Goal: Task Accomplishment & Management: Manage account settings

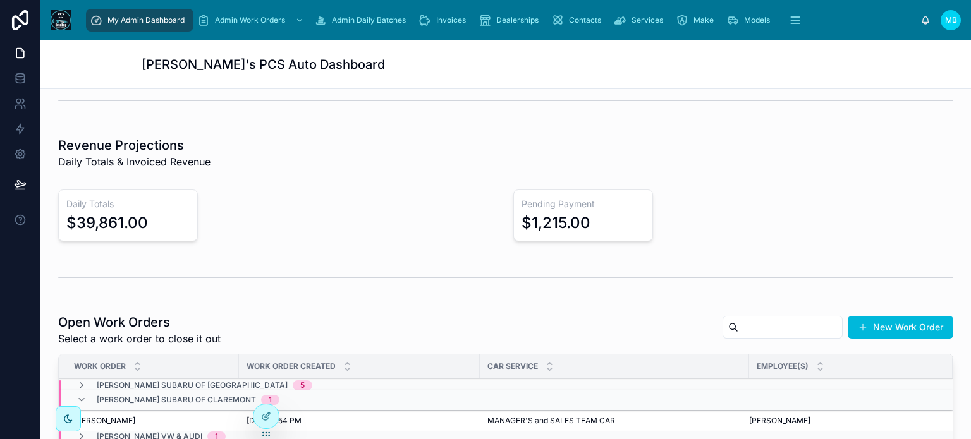
scroll to position [316, 0]
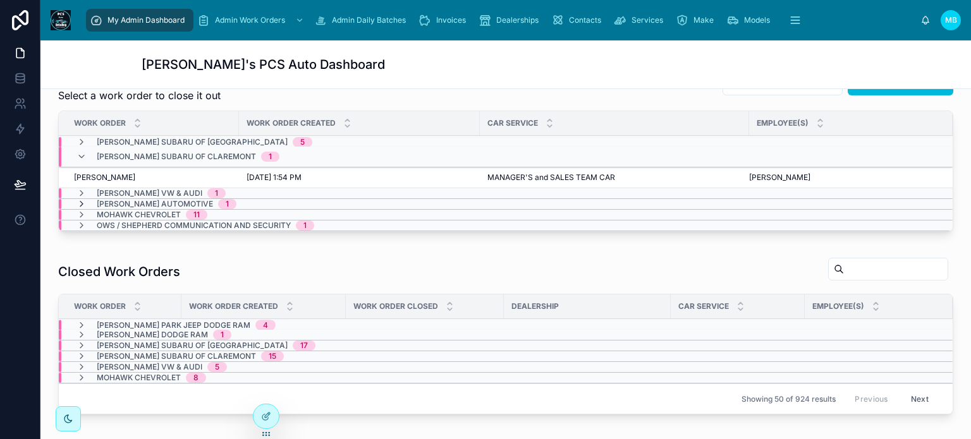
click at [83, 201] on icon at bounding box center [82, 204] width 10 height 10
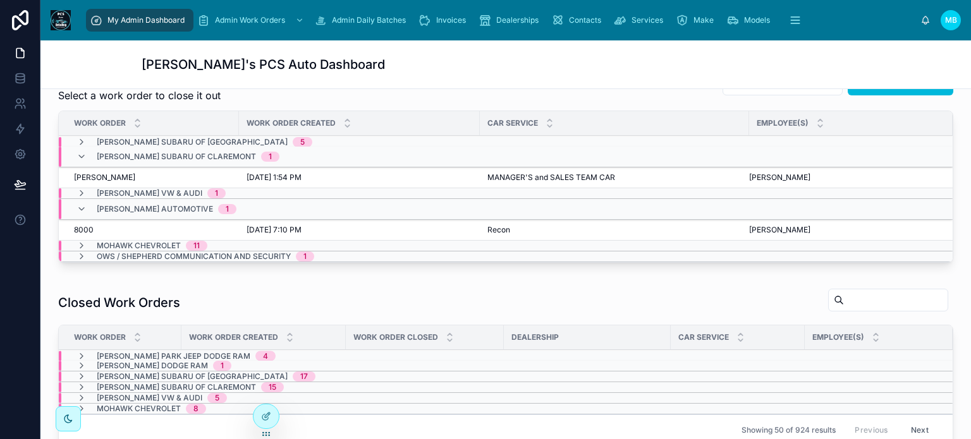
click at [81, 227] on span "8000" at bounding box center [84, 230] width 20 height 10
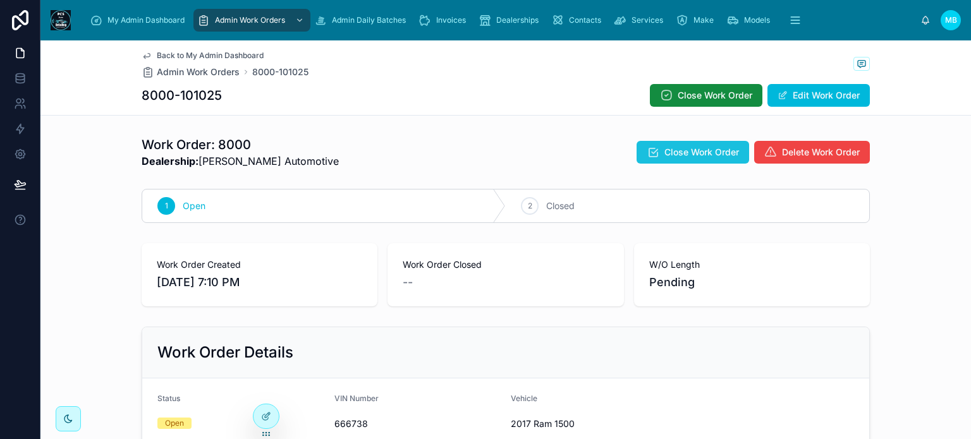
click at [673, 151] on span "Close Work Order" at bounding box center [702, 152] width 75 height 13
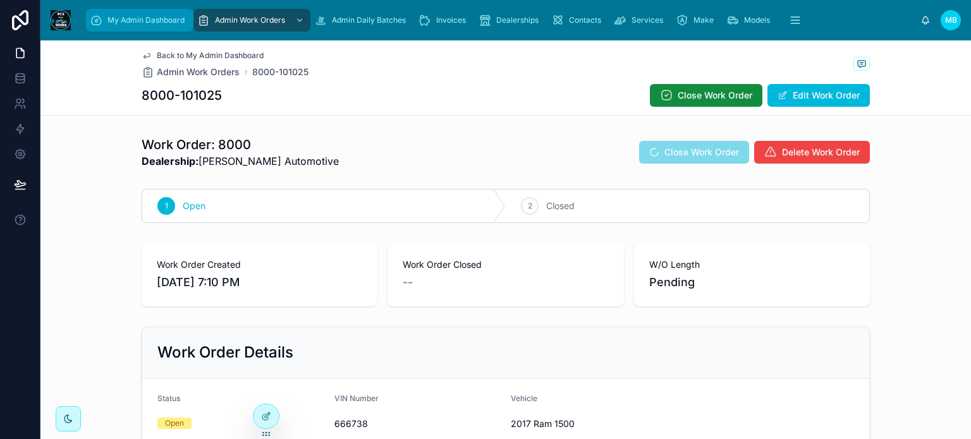
click at [112, 15] on div "My Admin Dashboard" at bounding box center [140, 20] width 100 height 20
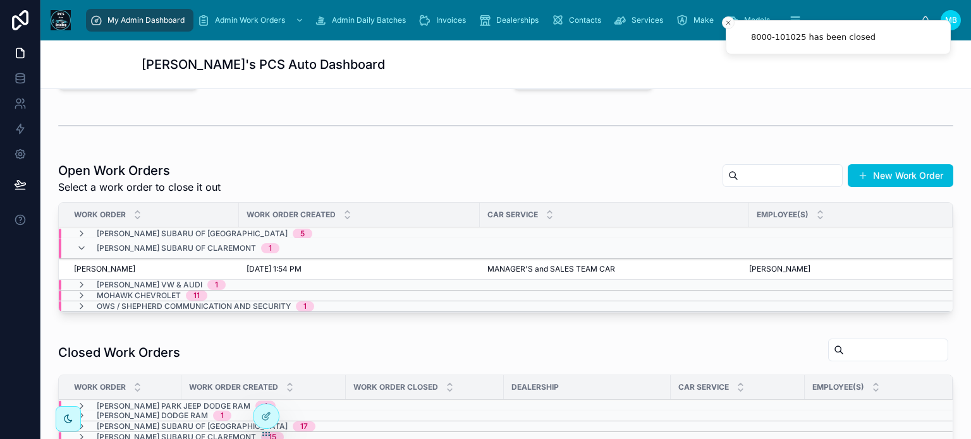
scroll to position [253, 0]
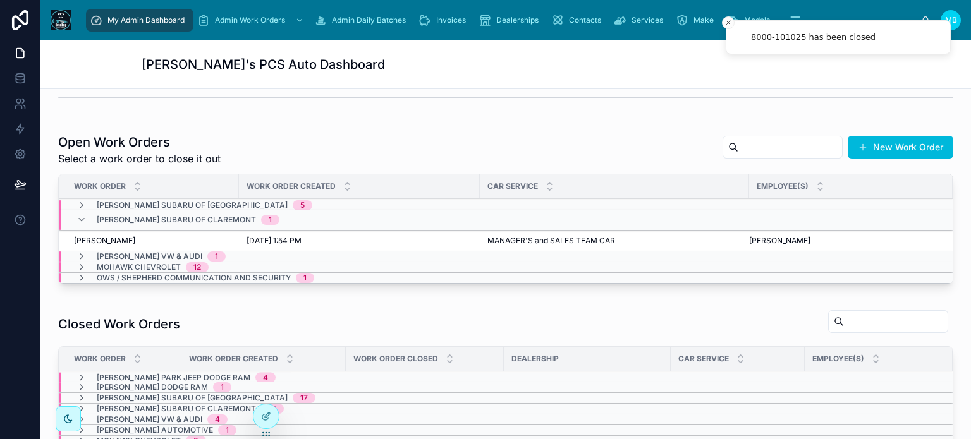
click at [133, 278] on span "OWS / Shepherd Communication and Security" at bounding box center [194, 278] width 194 height 10
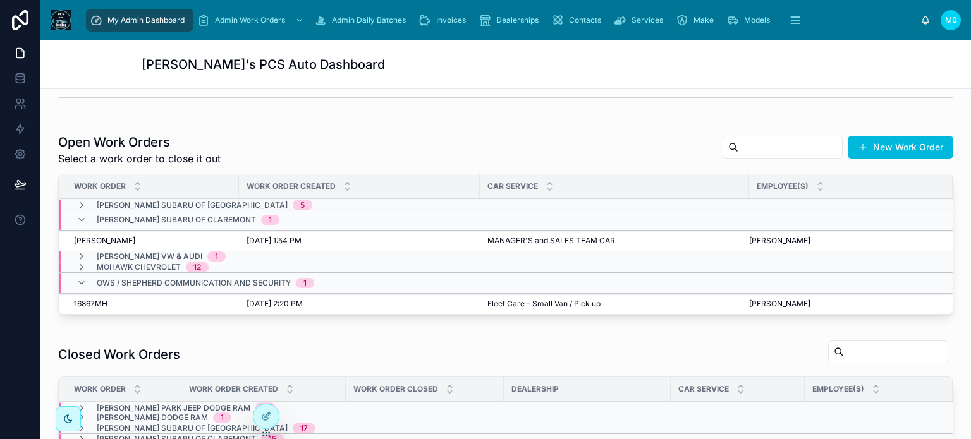
click at [0, 0] on span "Close" at bounding box center [0, 0] width 0 height 0
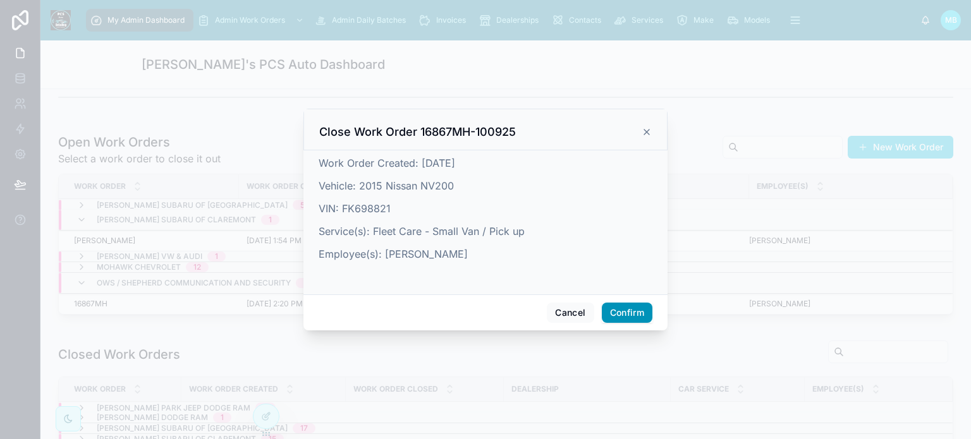
click at [646, 319] on button "Confirm" at bounding box center [627, 313] width 51 height 20
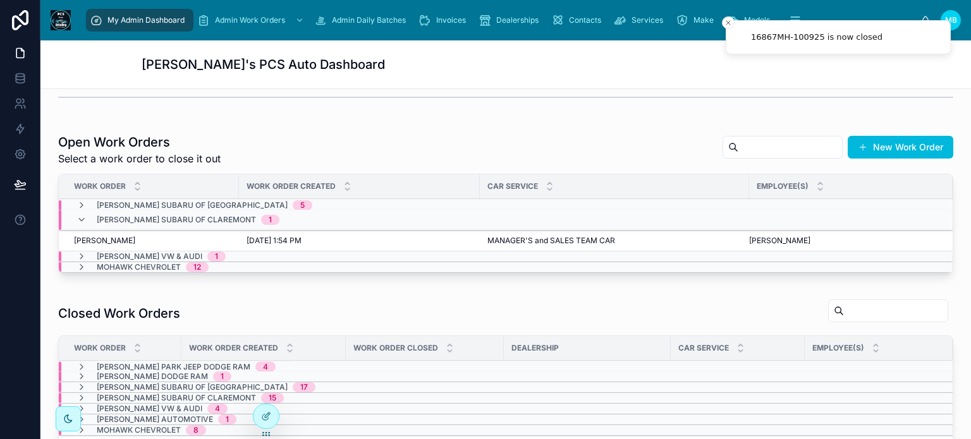
click at [116, 17] on span "My Admin Dashboard" at bounding box center [145, 20] width 77 height 10
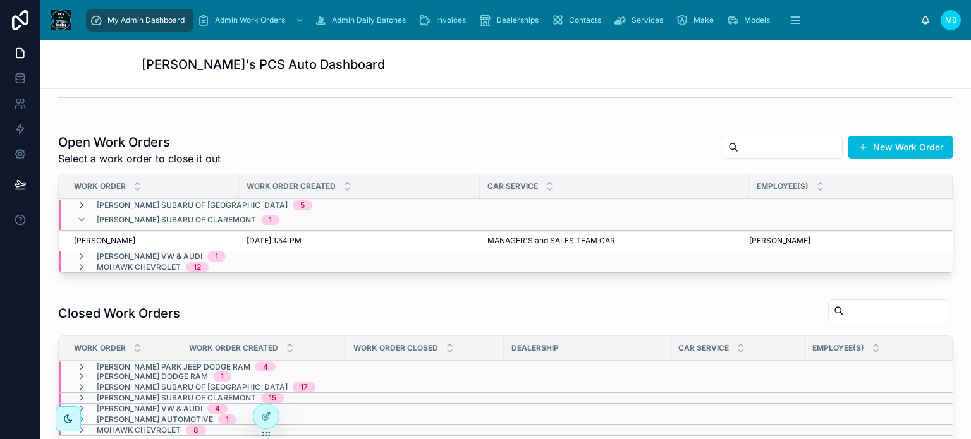
click at [81, 204] on icon at bounding box center [82, 205] width 10 height 10
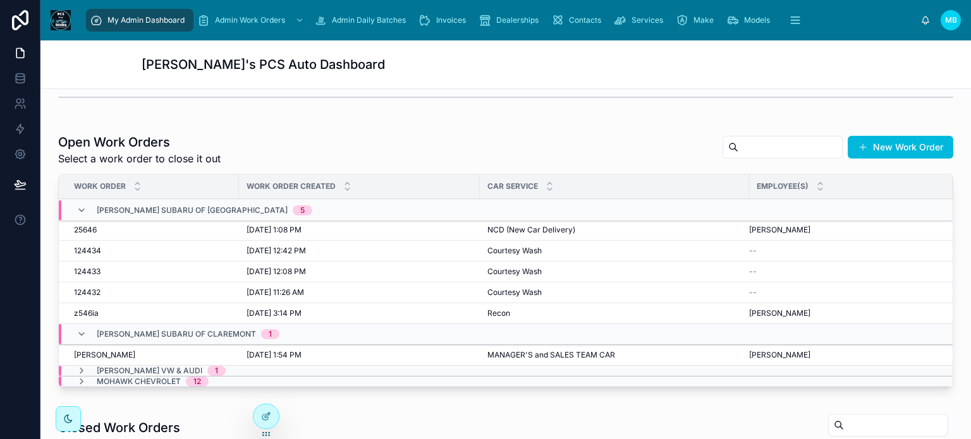
click at [81, 206] on icon at bounding box center [82, 211] width 10 height 10
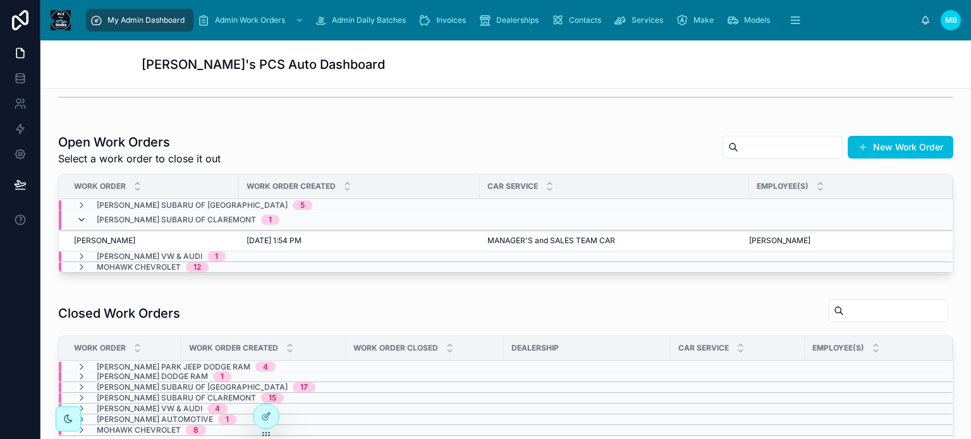
click at [76, 219] on div "Lundgren Subaru of Claremont 1" at bounding box center [177, 220] width 233 height 20
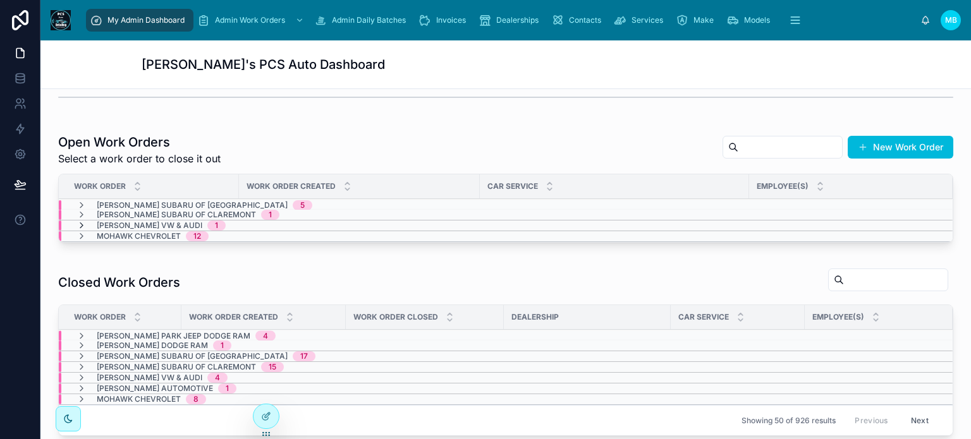
click at [77, 224] on icon at bounding box center [82, 226] width 10 height 10
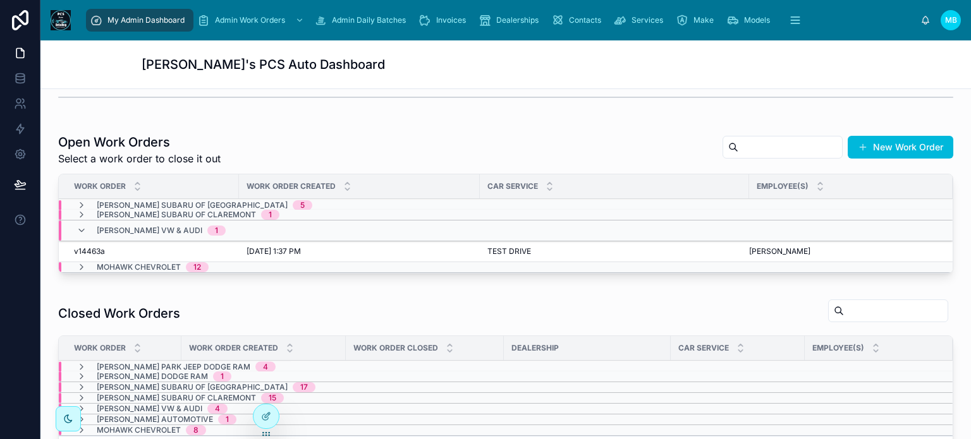
click at [77, 226] on icon at bounding box center [82, 231] width 10 height 10
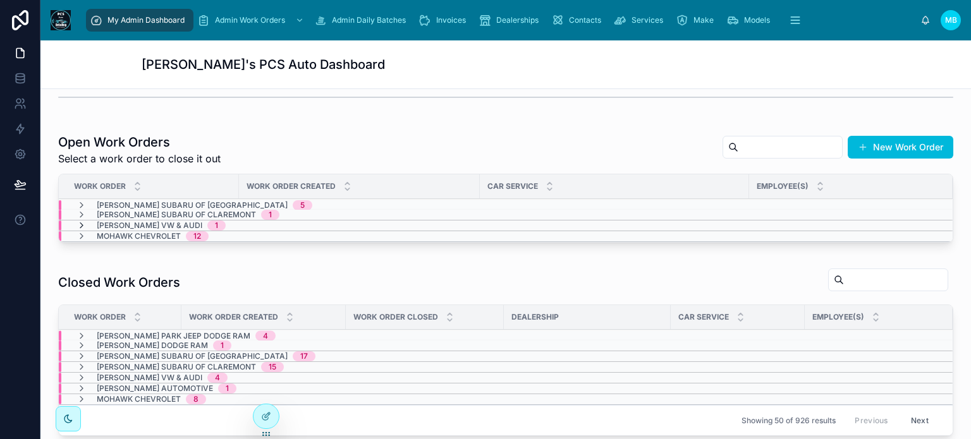
click at [80, 224] on icon at bounding box center [82, 226] width 10 height 10
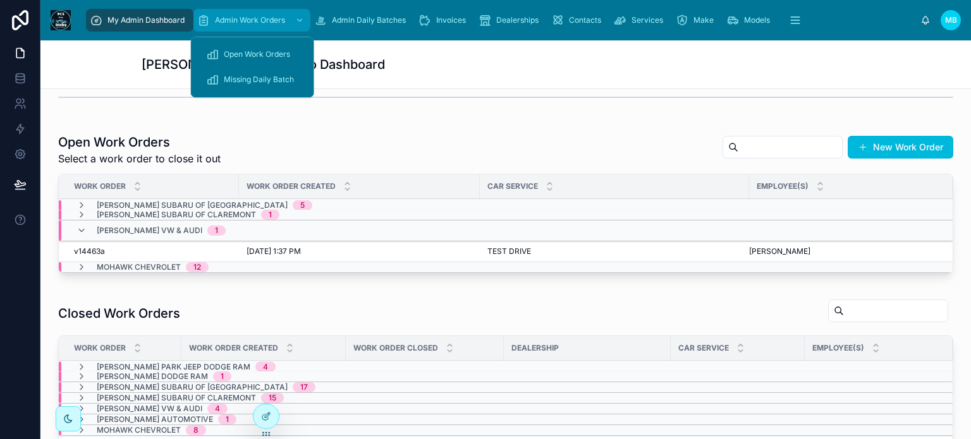
click at [258, 21] on span "Admin Work Orders" at bounding box center [250, 20] width 70 height 10
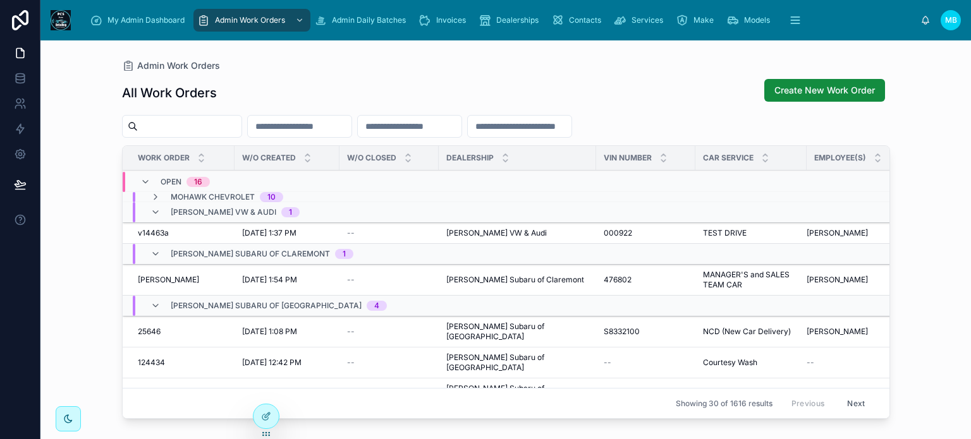
click at [230, 133] on input "text" at bounding box center [190, 127] width 104 height 18
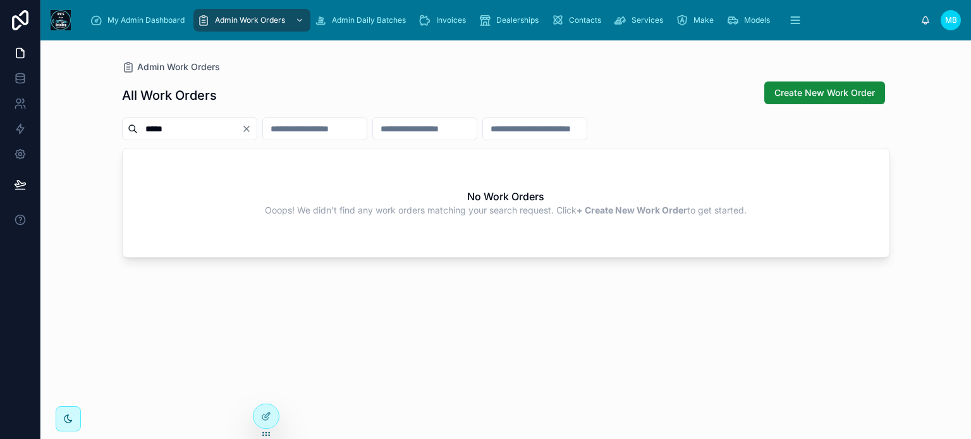
type input "*****"
click at [200, 131] on input "*****" at bounding box center [190, 129] width 104 height 18
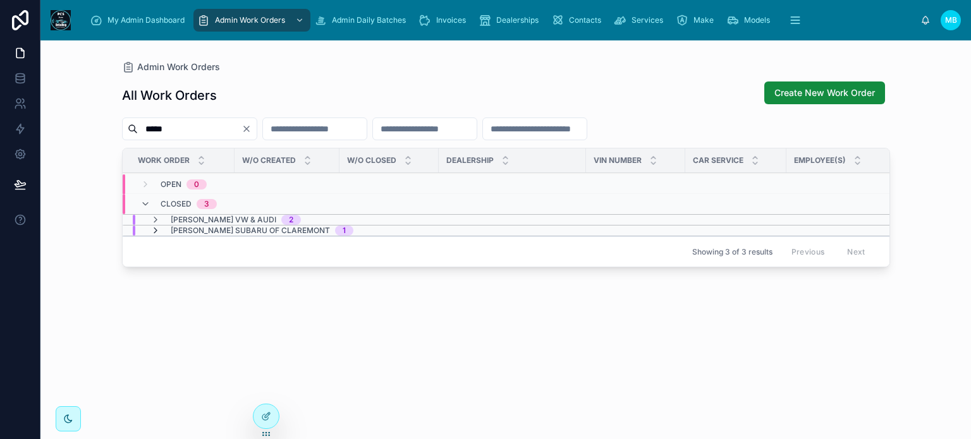
type input "*****"
click at [153, 230] on icon at bounding box center [155, 231] width 10 height 10
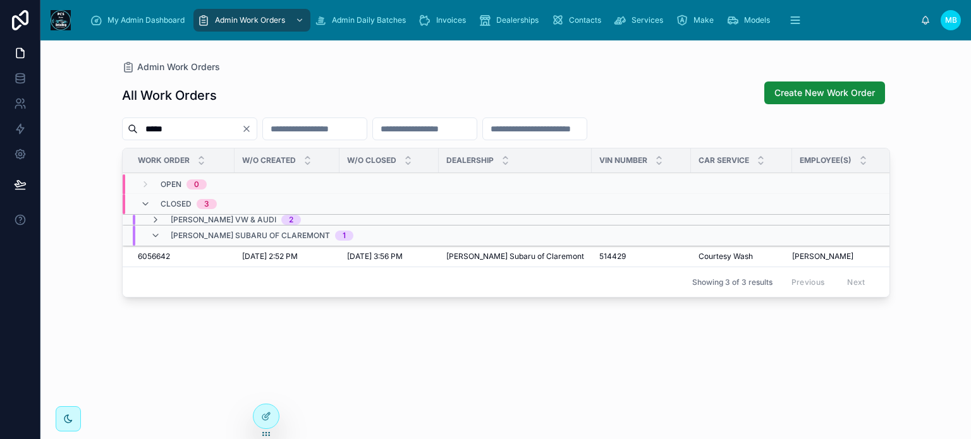
click at [153, 231] on icon at bounding box center [155, 236] width 10 height 10
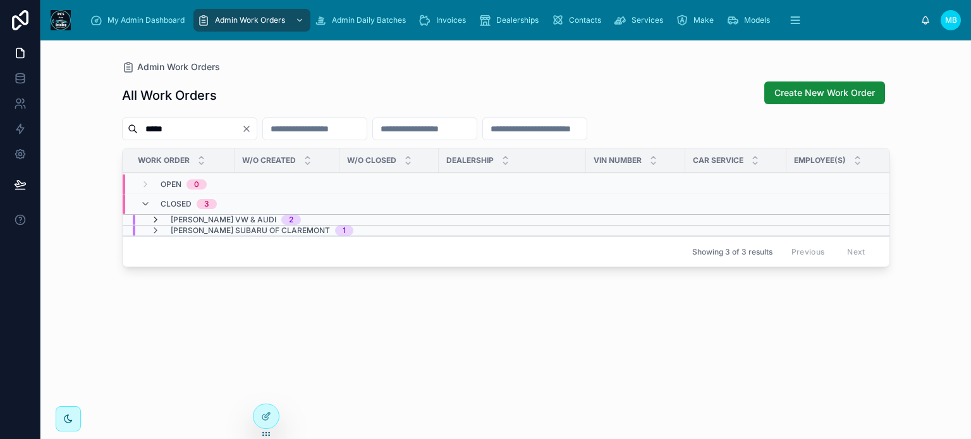
click at [155, 218] on icon at bounding box center [155, 220] width 10 height 10
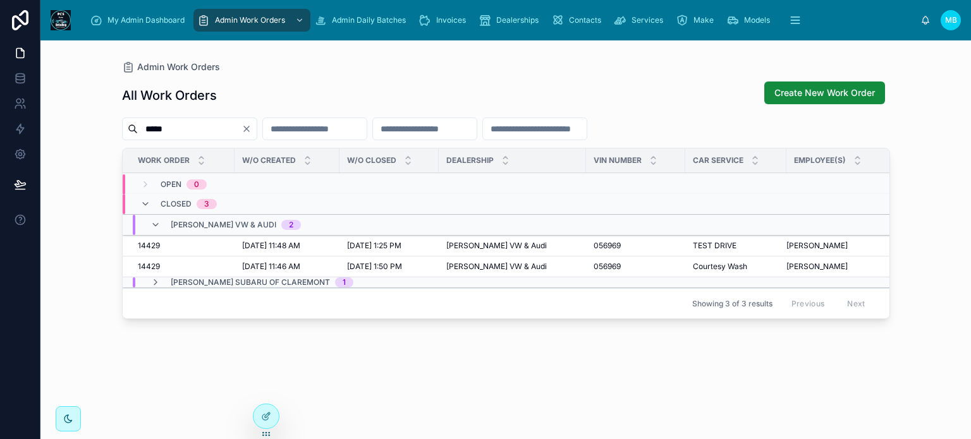
click at [144, 266] on span "14429" at bounding box center [149, 267] width 22 height 10
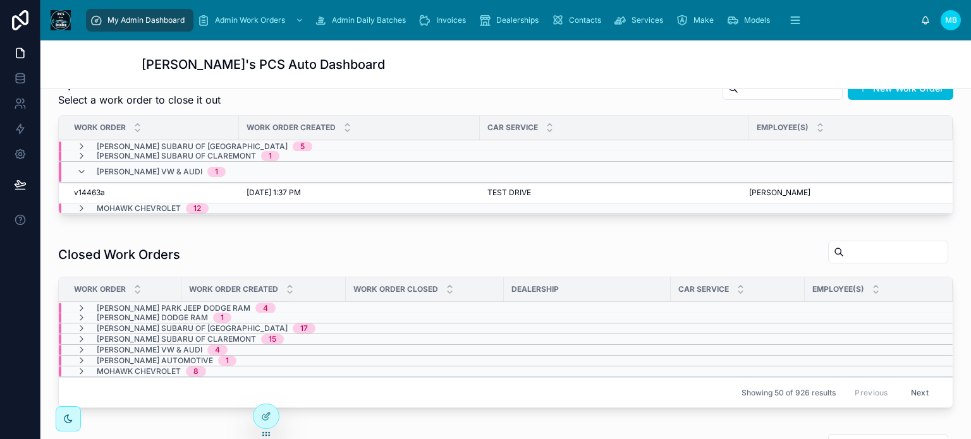
scroll to position [375, 0]
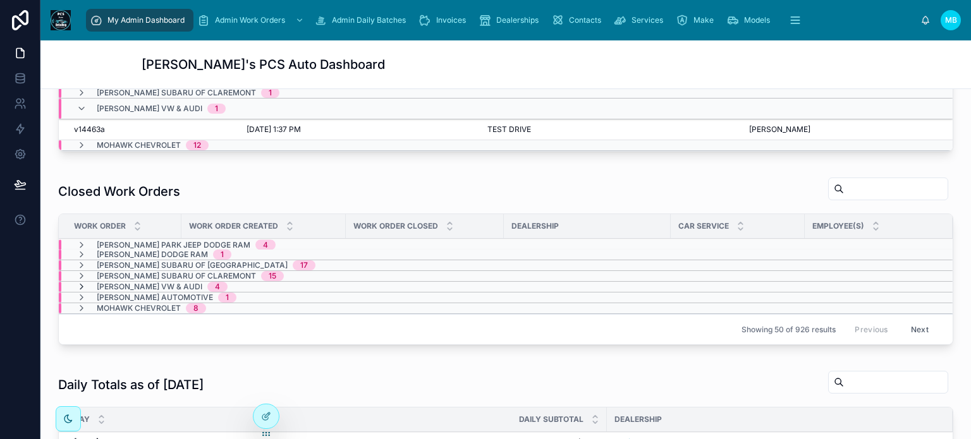
click at [80, 283] on icon at bounding box center [82, 287] width 10 height 10
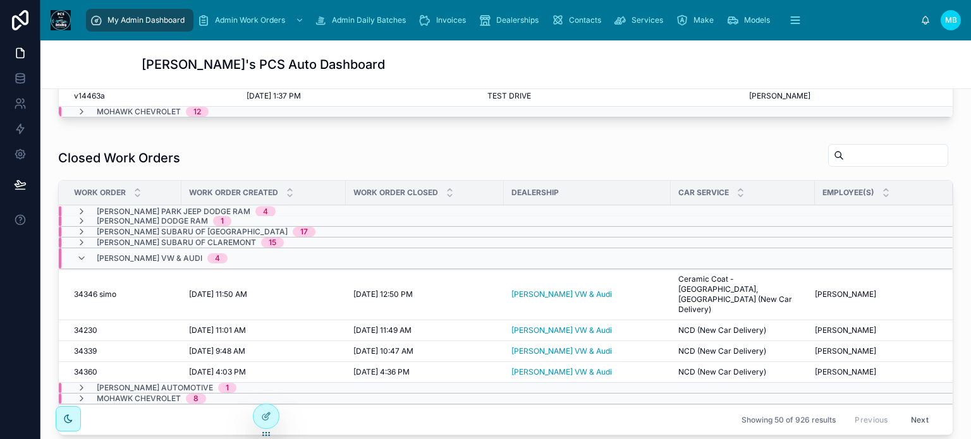
scroll to position [438, 0]
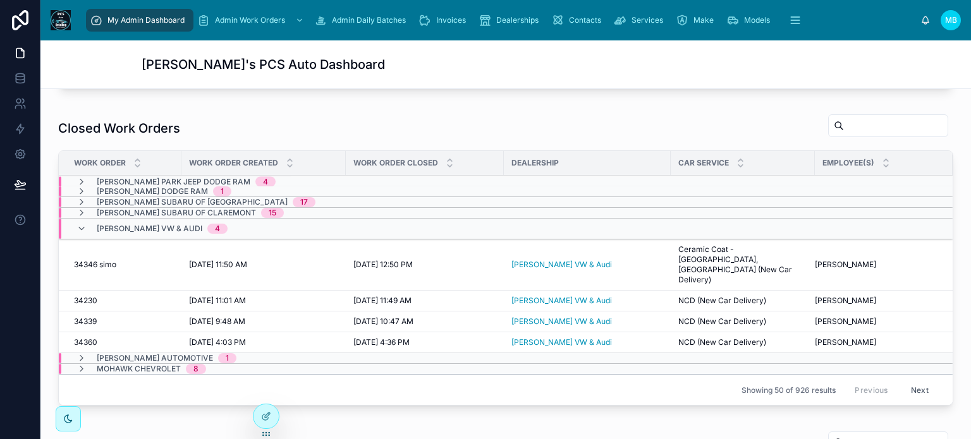
click at [906, 381] on button "Next" at bounding box center [919, 391] width 35 height 20
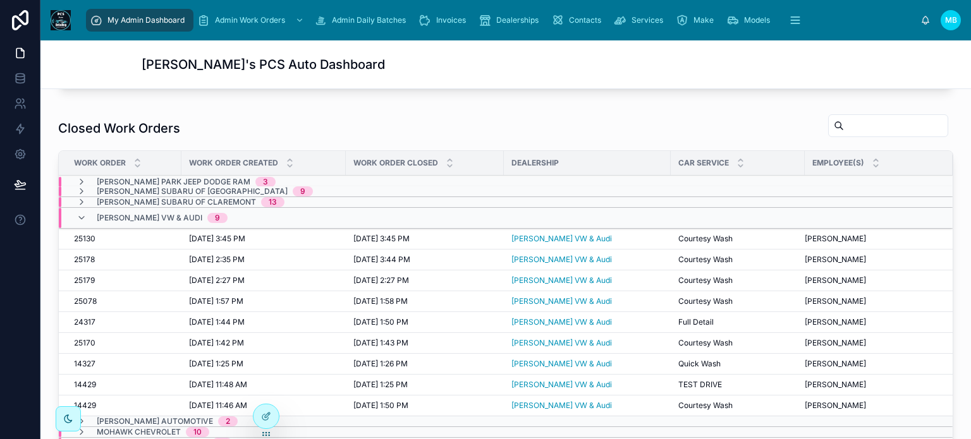
scroll to position [6, 0]
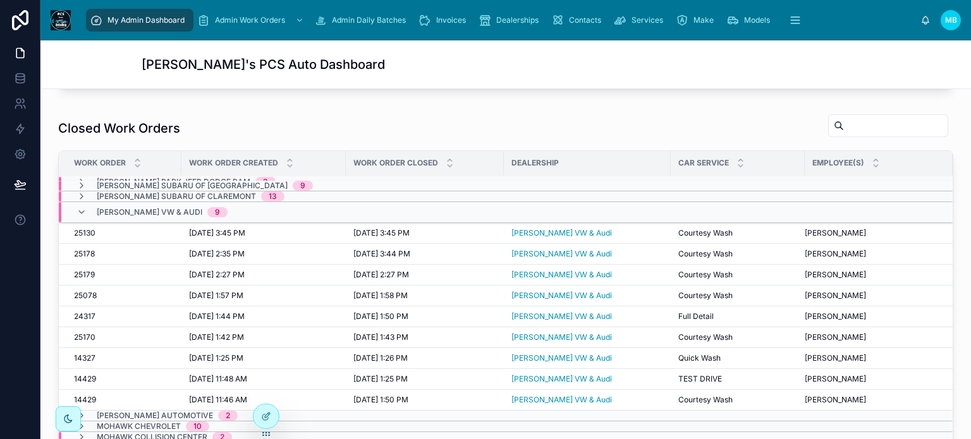
click at [93, 395] on span "14429" at bounding box center [85, 400] width 22 height 10
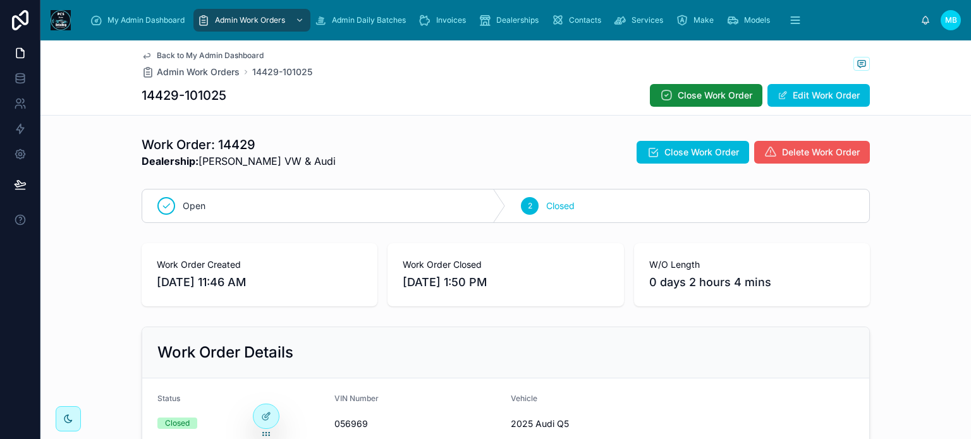
click at [825, 152] on span "Delete Work Order" at bounding box center [821, 152] width 78 height 13
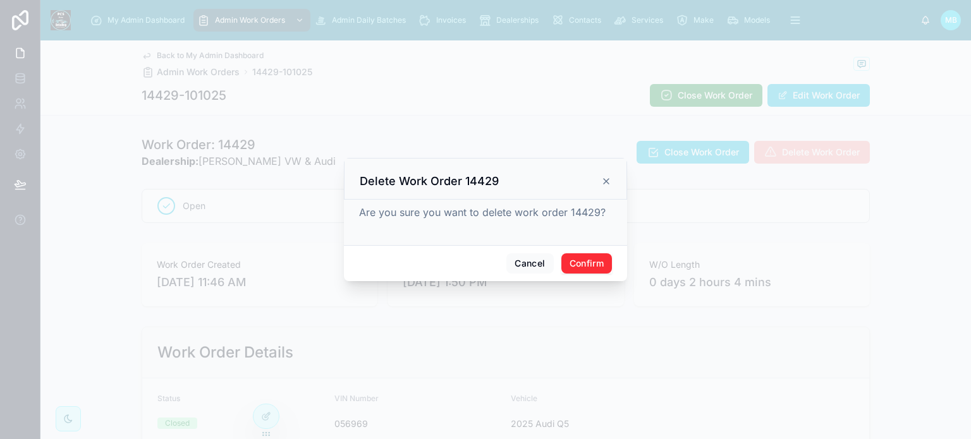
click at [599, 264] on button "Confirm" at bounding box center [587, 264] width 51 height 20
click at [582, 259] on button "Confirm" at bounding box center [587, 264] width 51 height 20
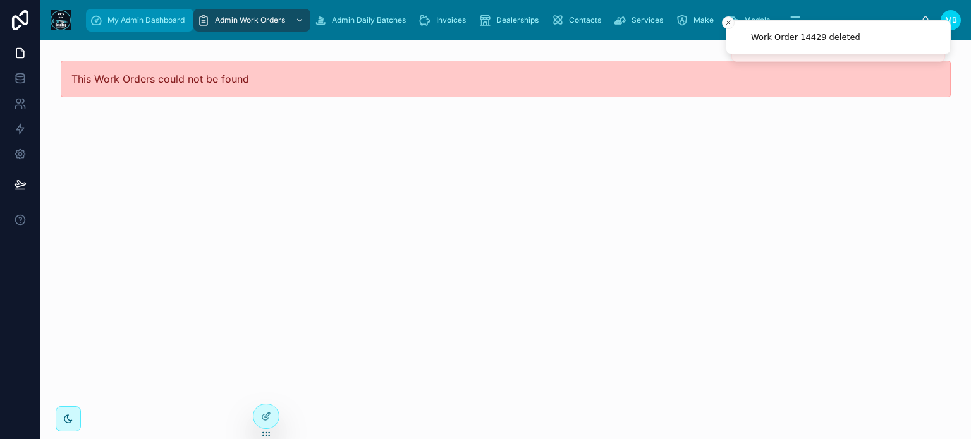
click at [116, 16] on span "My Admin Dashboard" at bounding box center [145, 20] width 77 height 10
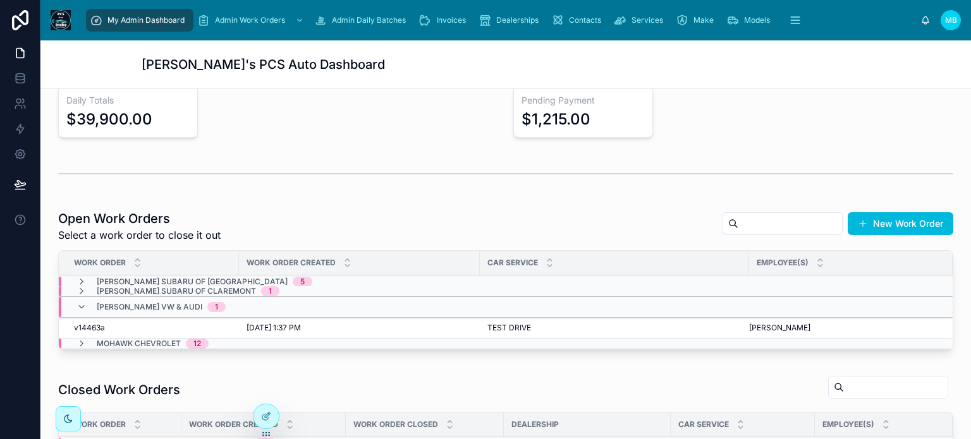
scroll to position [190, 0]
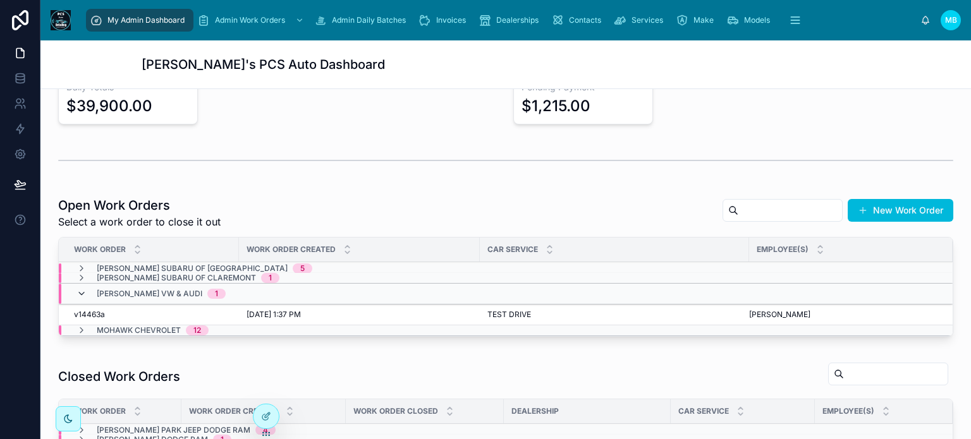
click at [77, 292] on icon at bounding box center [82, 294] width 10 height 10
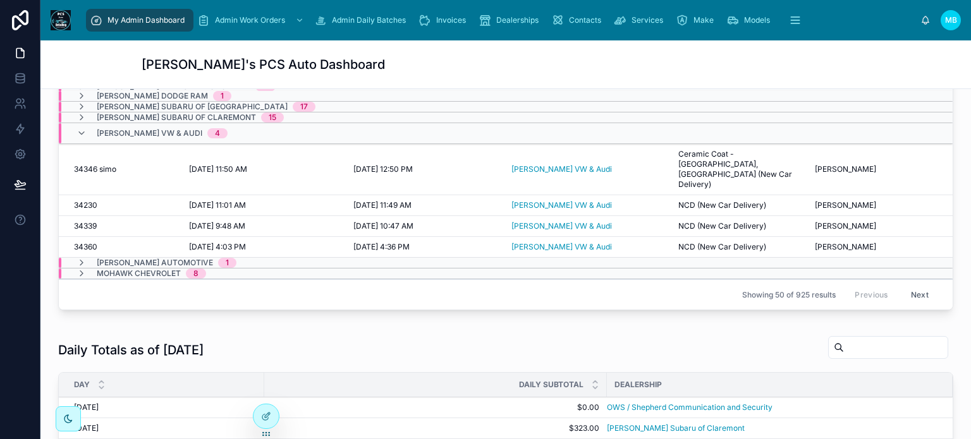
scroll to position [506, 0]
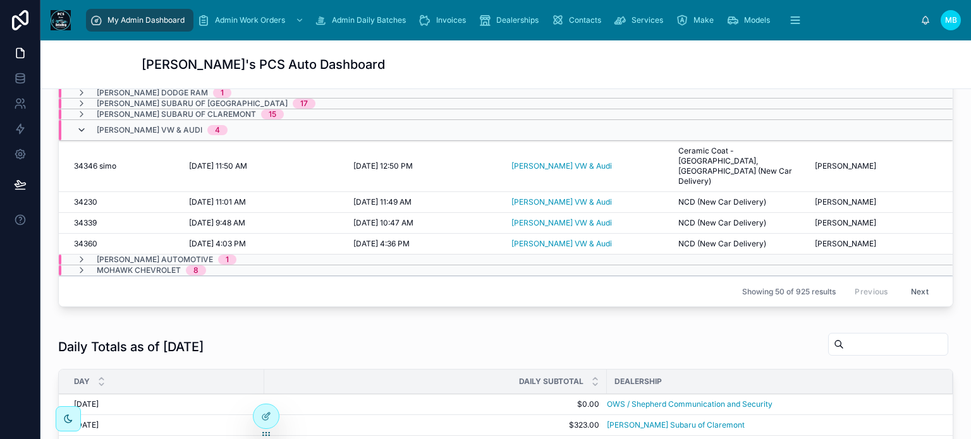
click at [81, 125] on icon at bounding box center [82, 130] width 10 height 10
